Goal: Navigation & Orientation: Find specific page/section

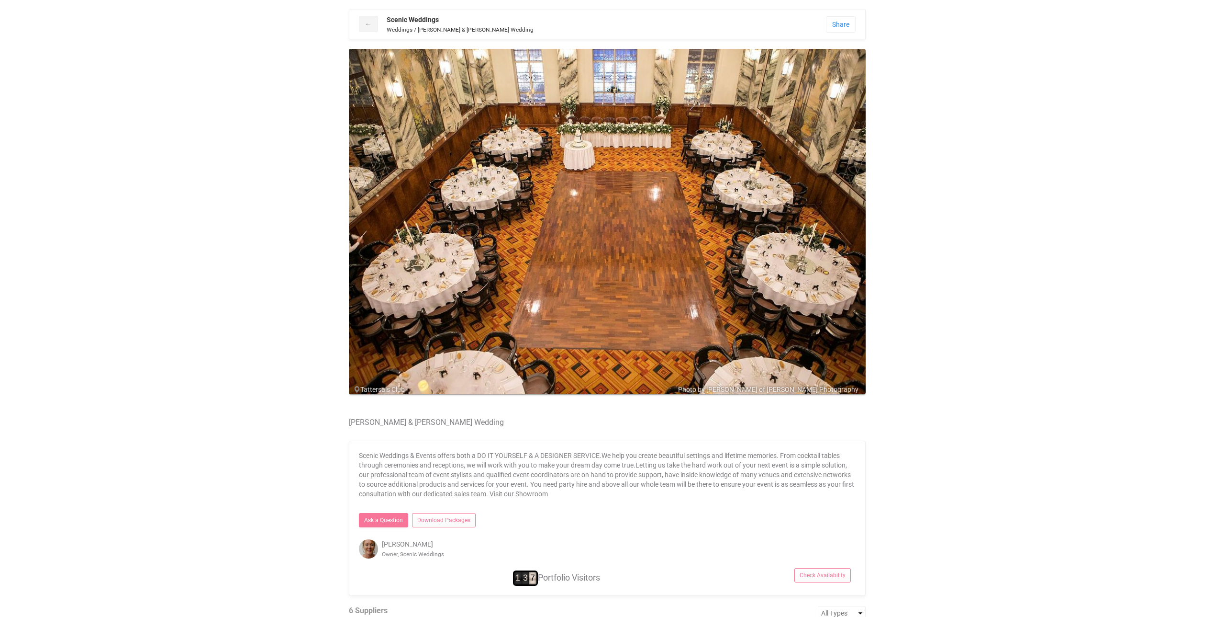
click at [1029, 320] on body "← Scenic Weddings Weddings / Paula & David Eviston's Wedding Share Facebook Pin…" at bounding box center [607, 536] width 1214 height 1053
click at [816, 227] on span at bounding box center [820, 226] width 14 height 14
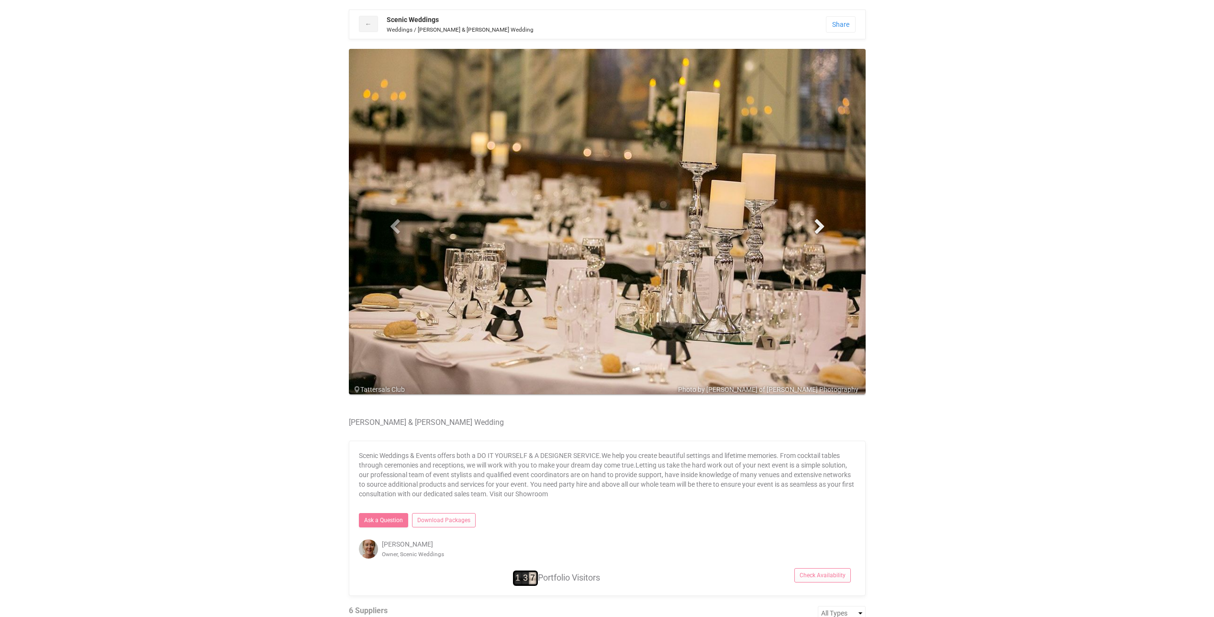
click at [816, 227] on span at bounding box center [820, 226] width 14 height 14
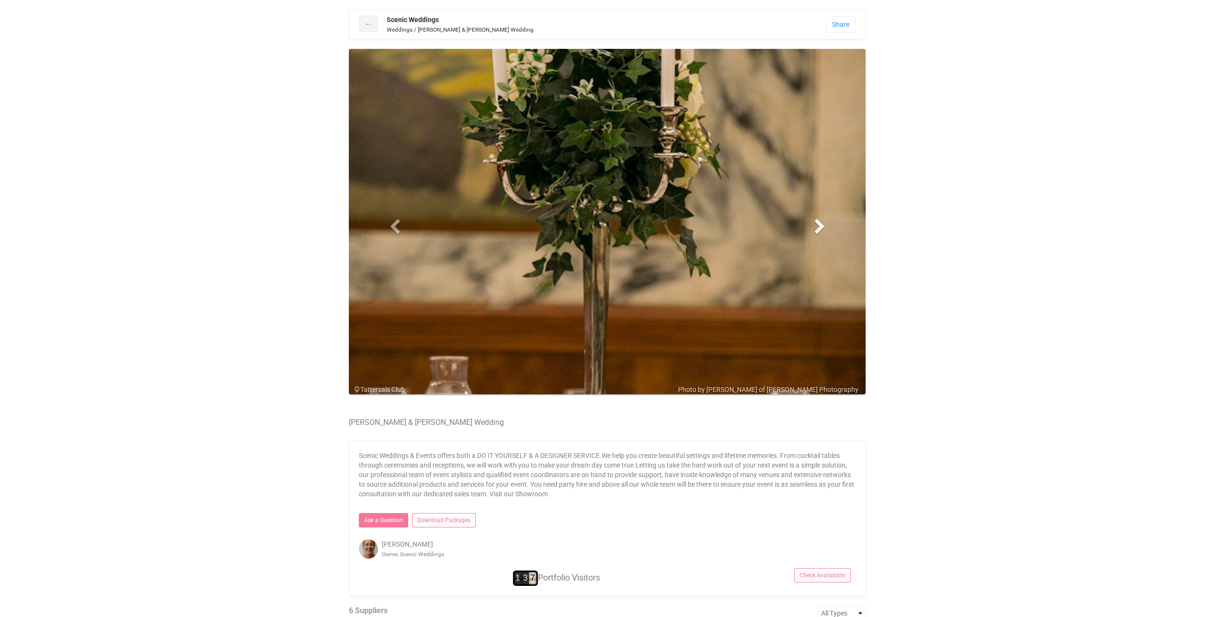
click at [816, 227] on span at bounding box center [820, 226] width 14 height 14
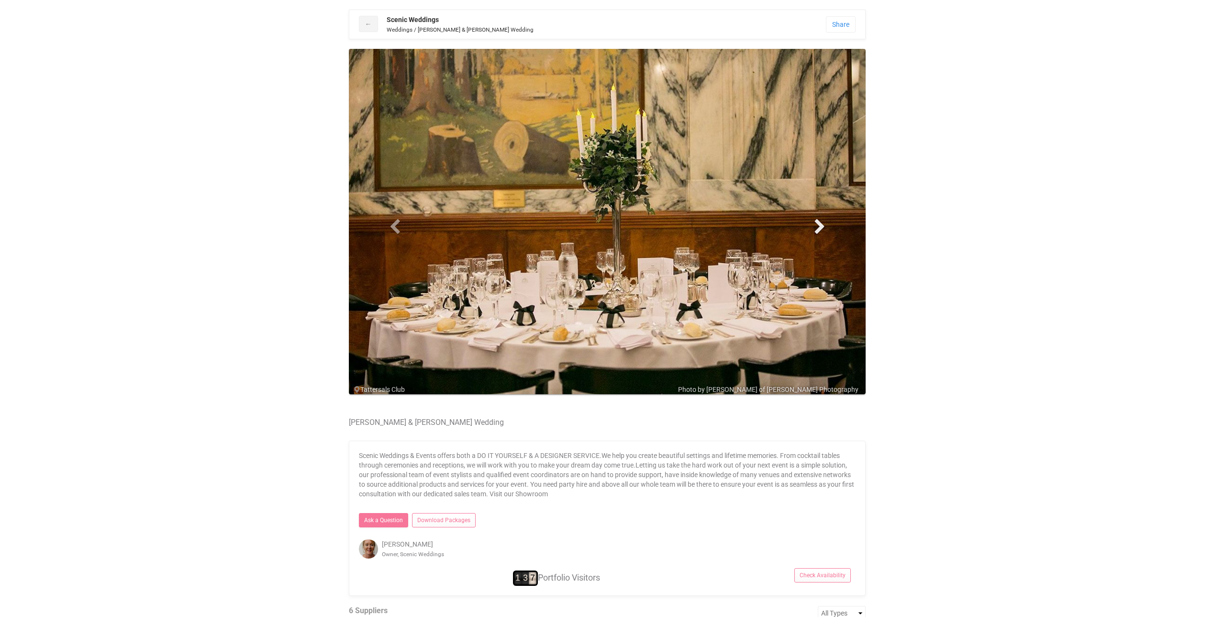
click at [816, 227] on span at bounding box center [820, 226] width 14 height 14
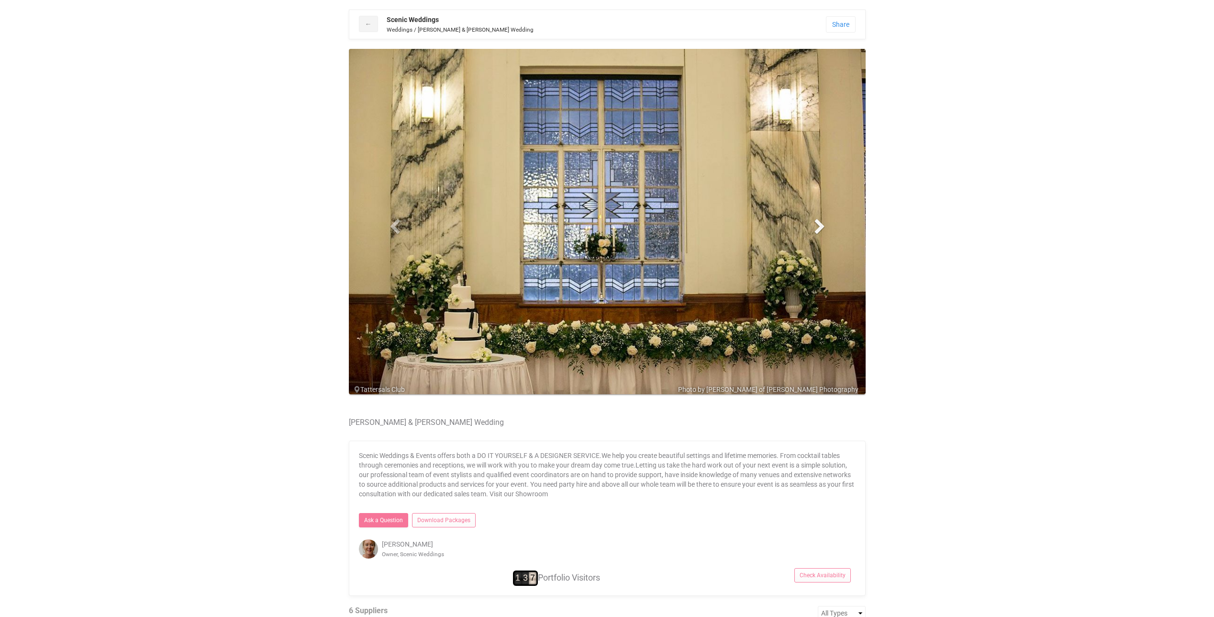
click at [816, 227] on span at bounding box center [820, 226] width 14 height 14
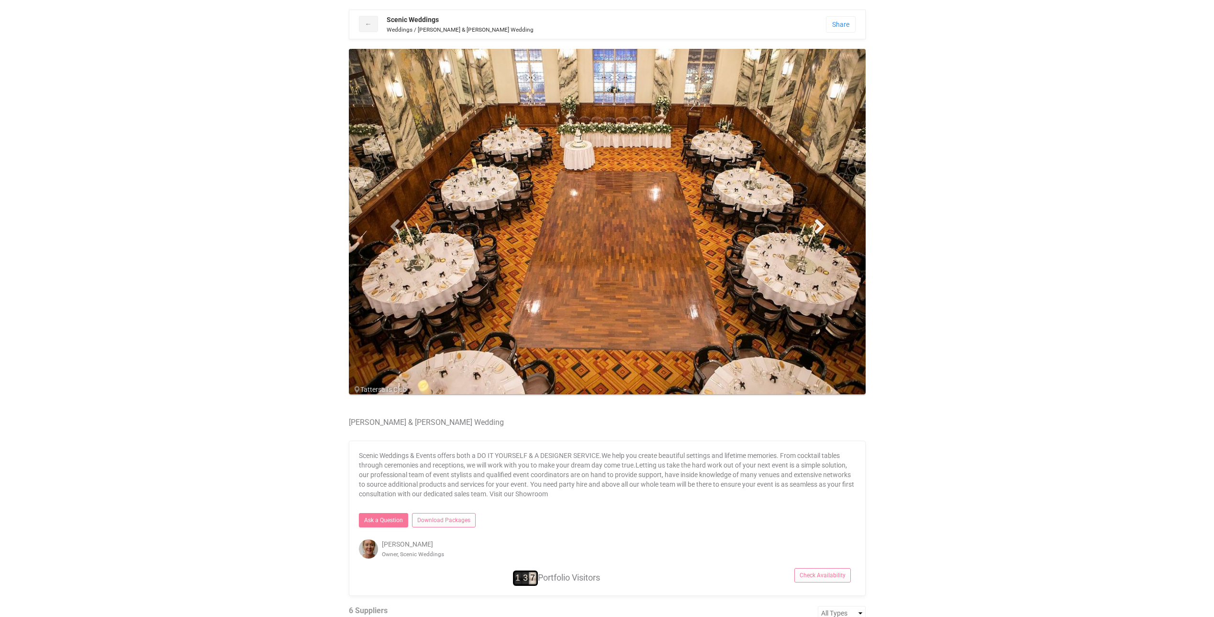
click at [816, 227] on span at bounding box center [820, 226] width 14 height 14
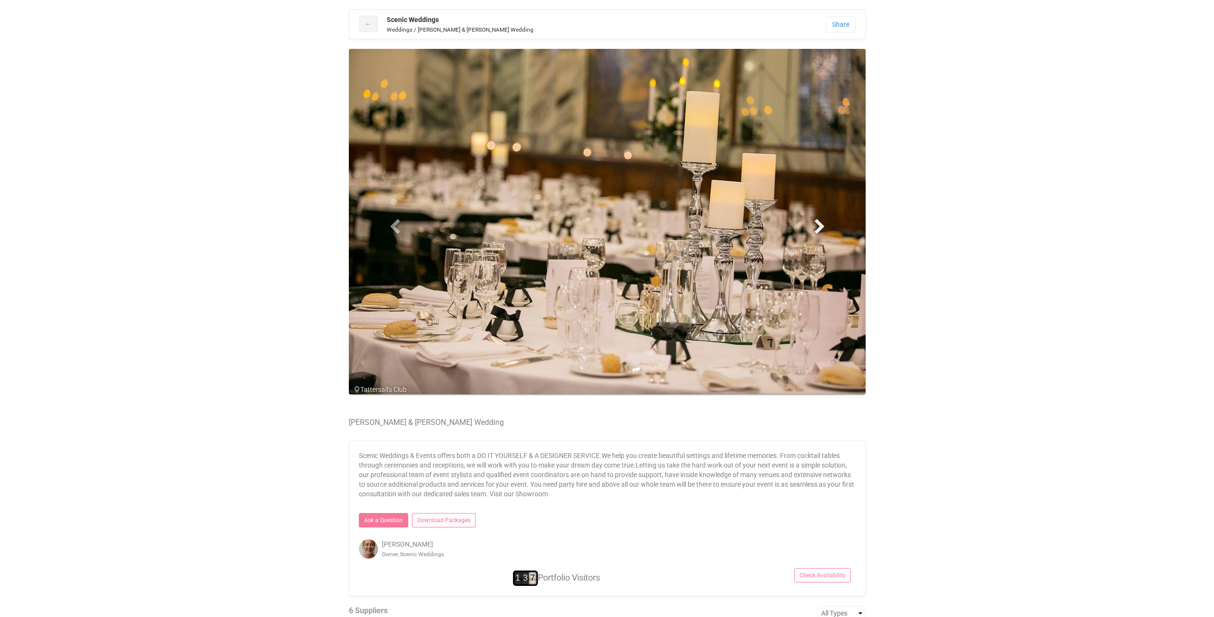
click at [816, 227] on span at bounding box center [820, 226] width 14 height 14
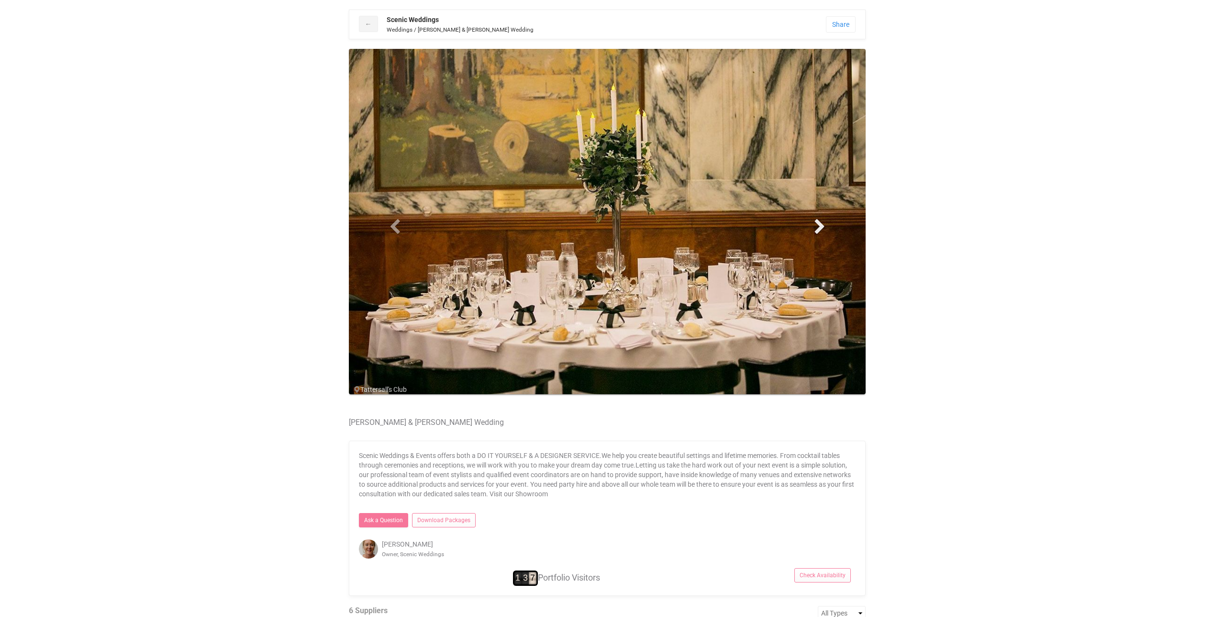
click at [816, 227] on span at bounding box center [820, 226] width 14 height 14
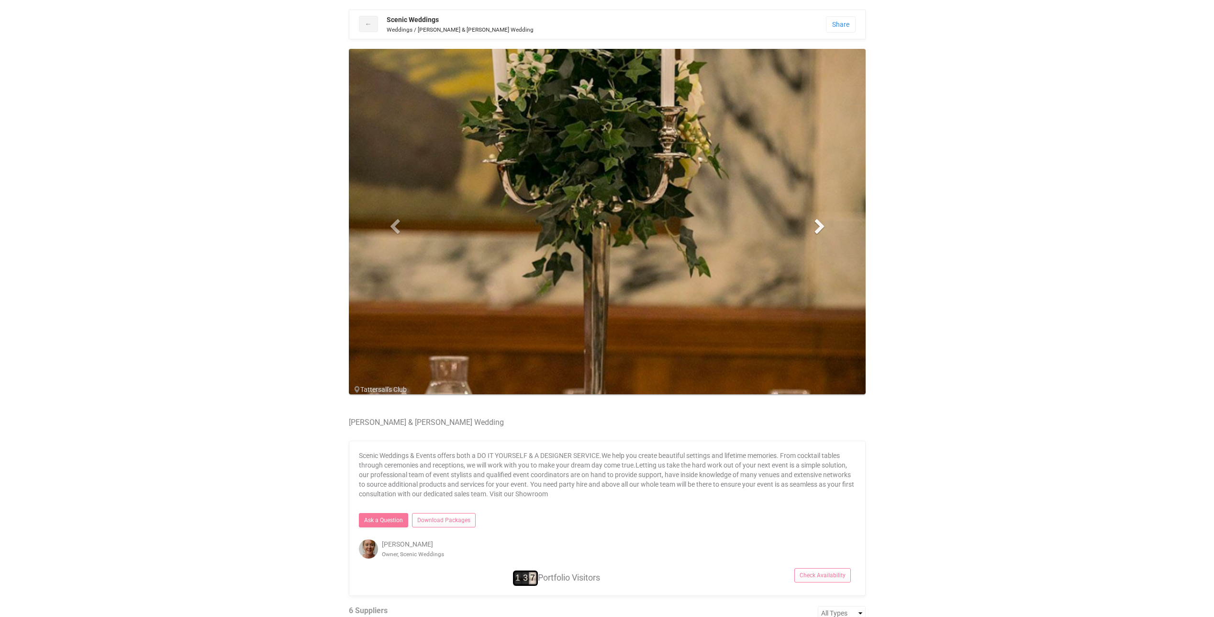
click at [816, 227] on span at bounding box center [820, 226] width 14 height 14
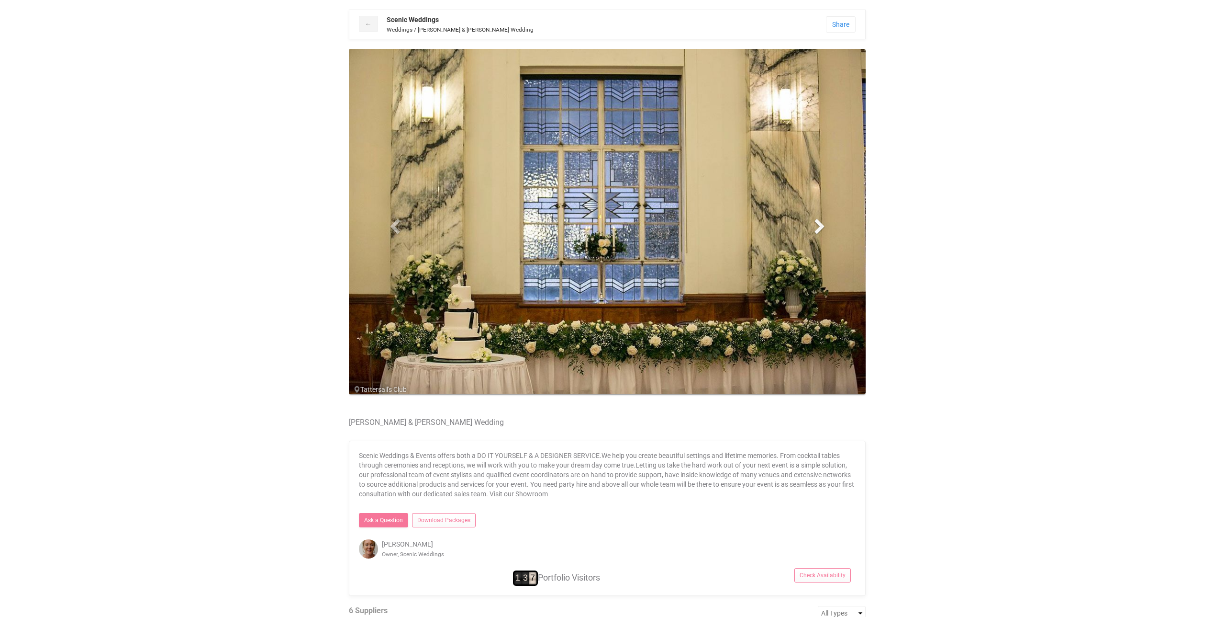
click at [816, 227] on span at bounding box center [820, 226] width 14 height 14
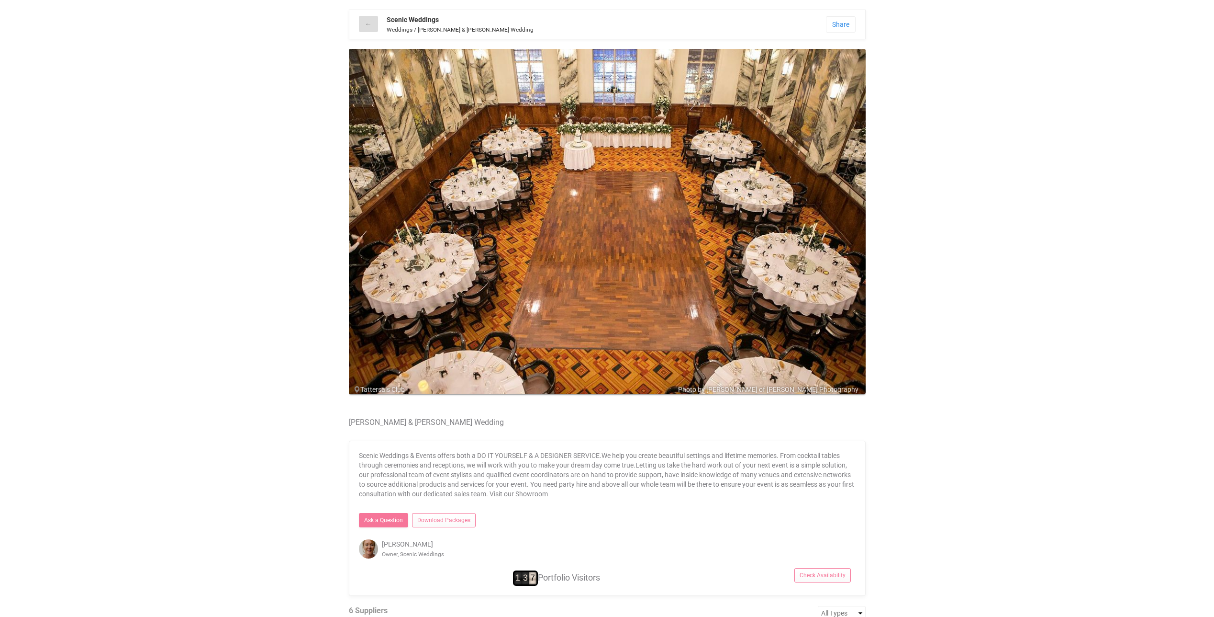
click at [373, 23] on link "←" at bounding box center [368, 24] width 19 height 16
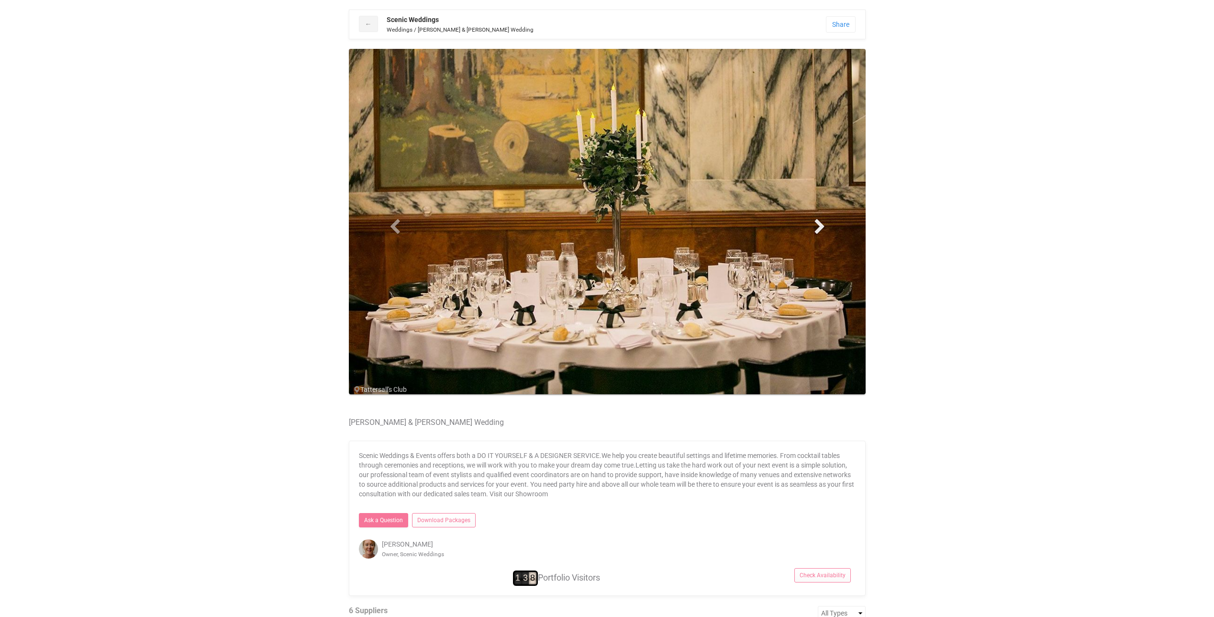
click at [822, 221] on span at bounding box center [820, 226] width 14 height 14
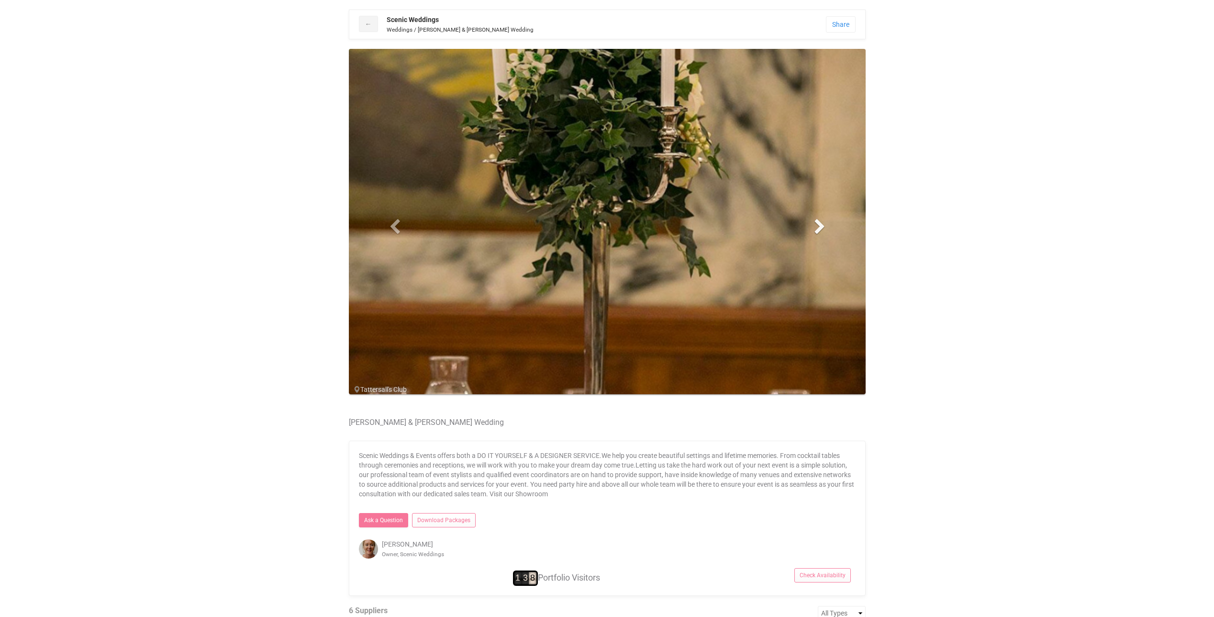
click at [822, 221] on span at bounding box center [820, 226] width 14 height 14
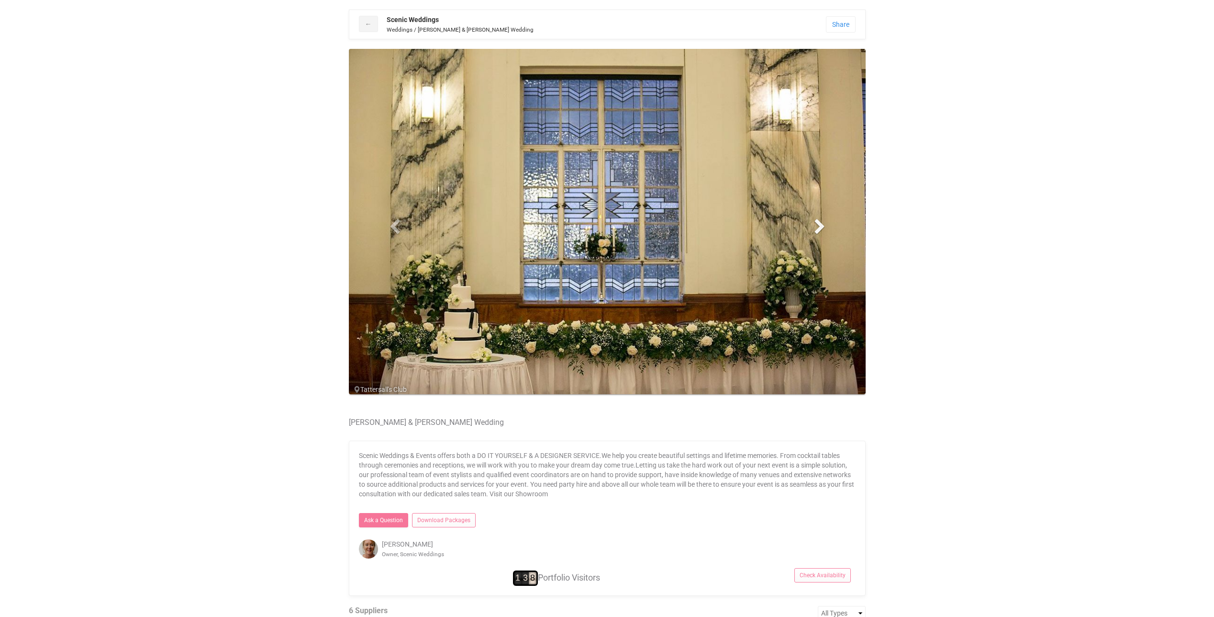
click at [822, 221] on span at bounding box center [820, 226] width 14 height 14
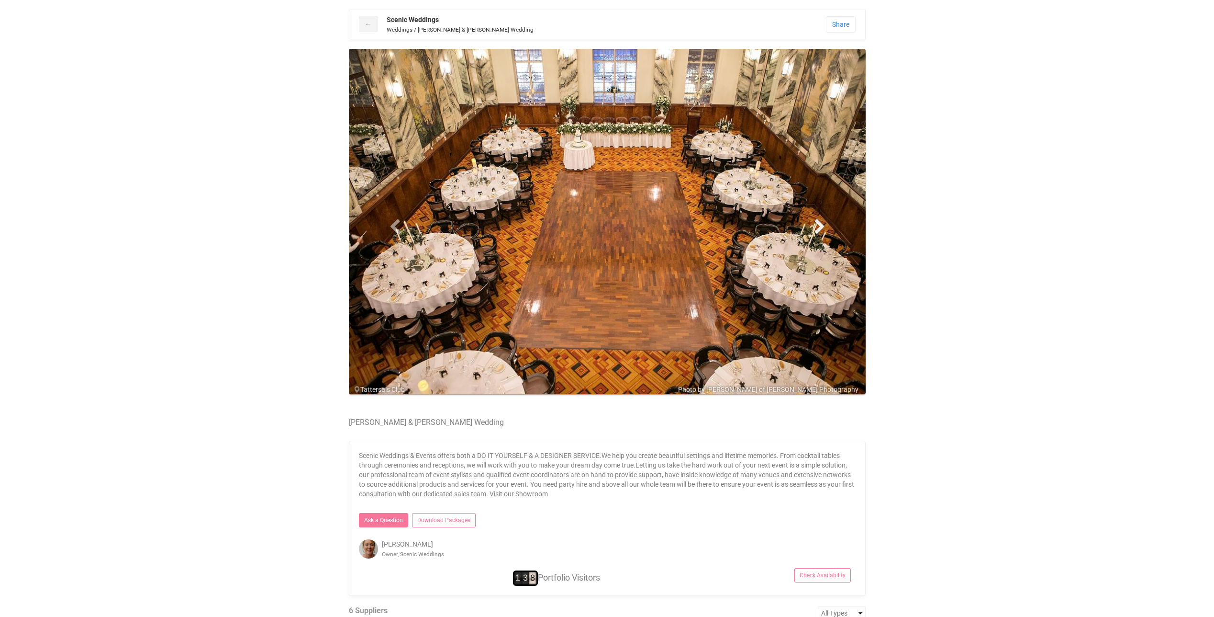
click at [822, 221] on span at bounding box center [820, 226] width 14 height 14
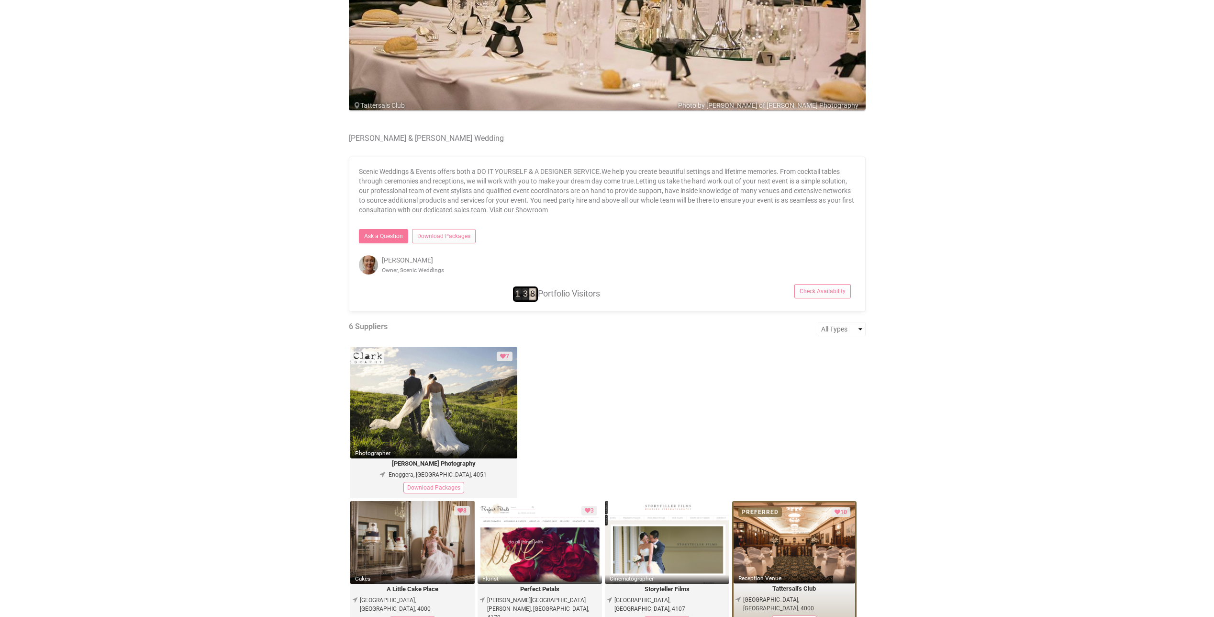
scroll to position [287, 0]
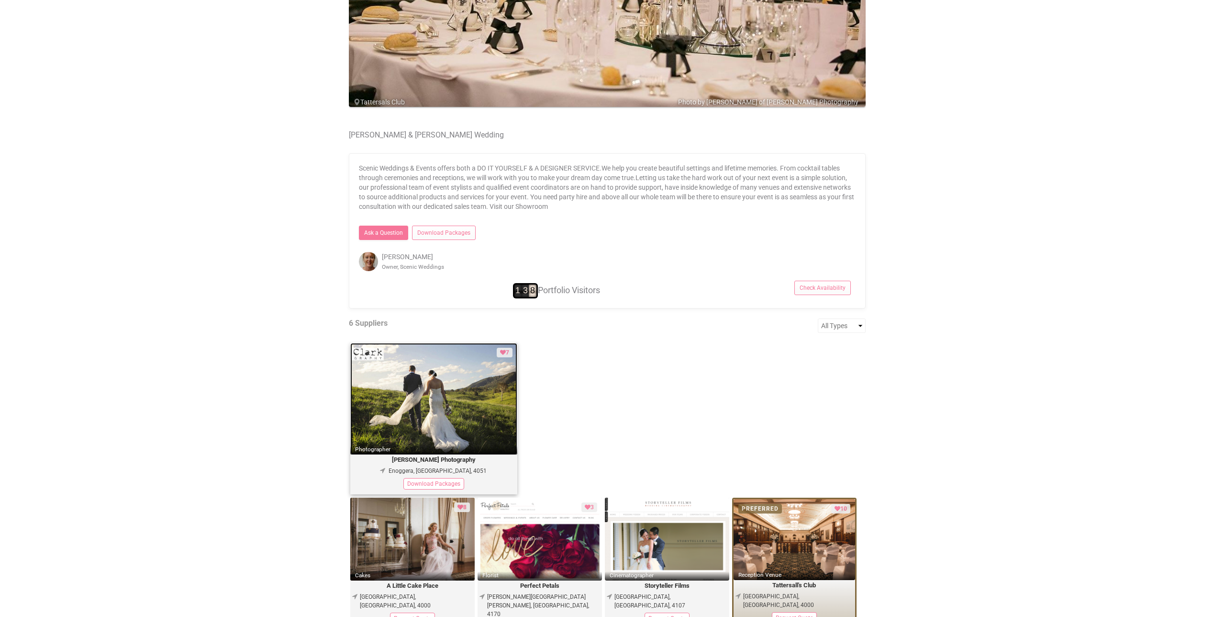
click at [436, 400] on img at bounding box center [434, 399] width 168 height 112
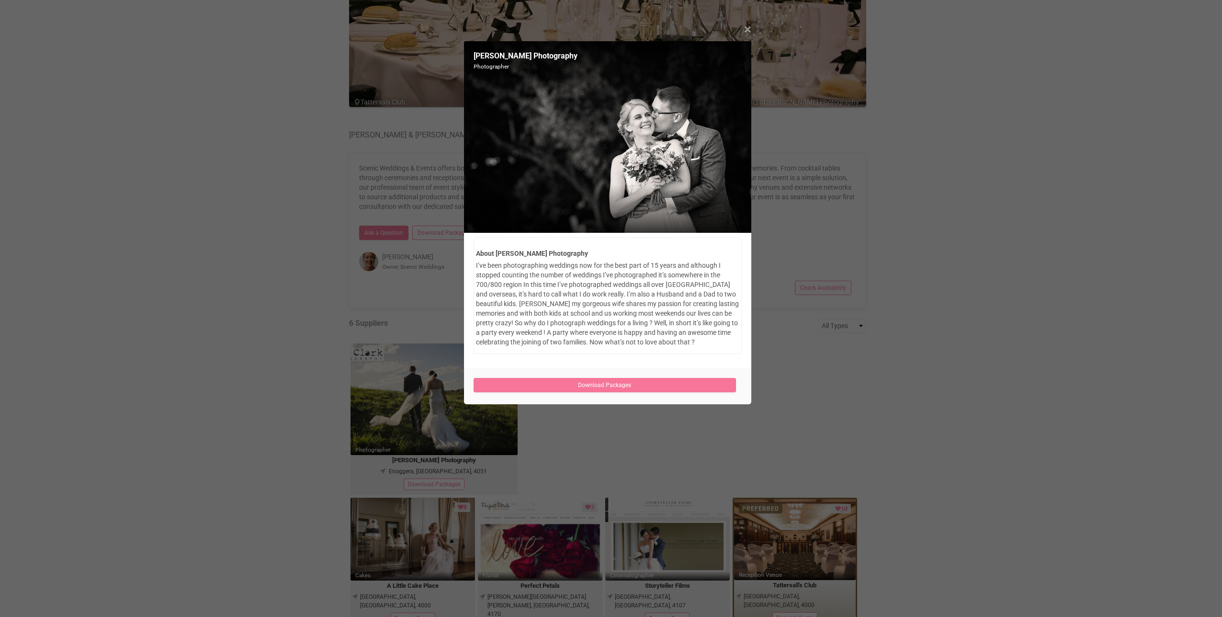
click at [747, 29] on span "×" at bounding box center [747, 30] width 7 height 16
